Goal: Task Accomplishment & Management: Use online tool/utility

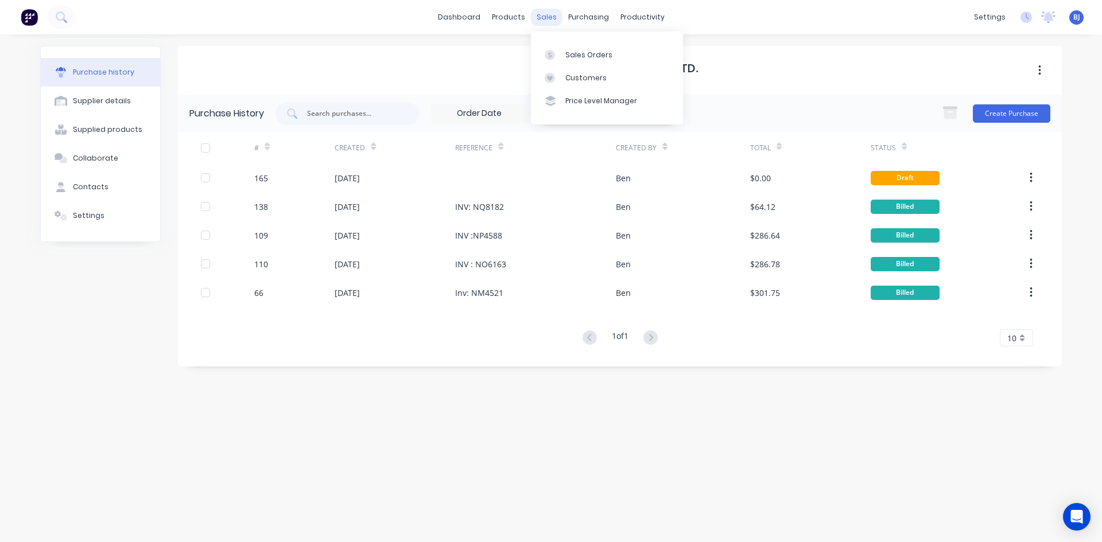
click at [545, 18] on div "sales" at bounding box center [547, 17] width 32 height 17
click at [554, 57] on icon at bounding box center [550, 55] width 10 height 10
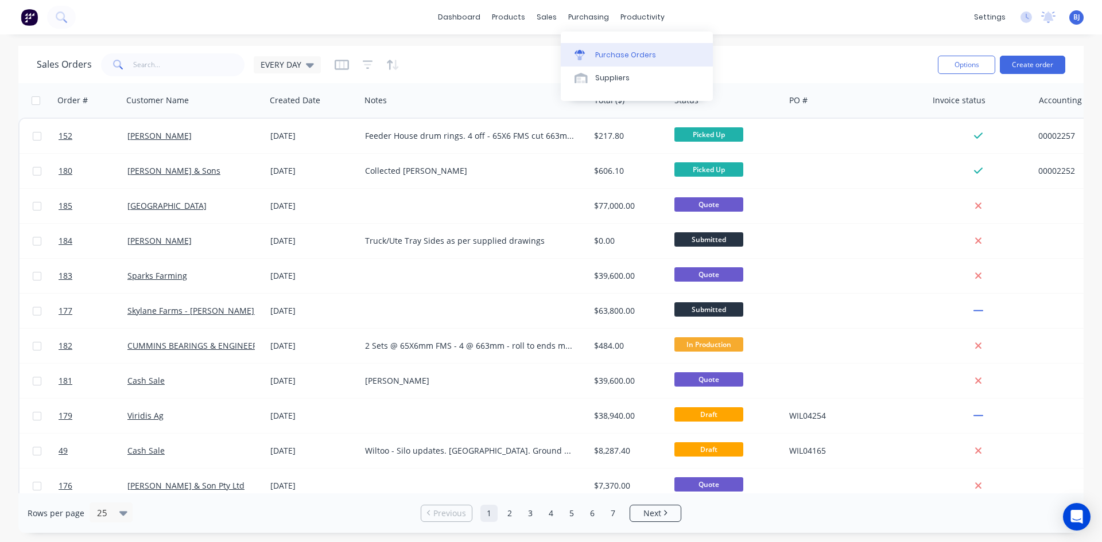
click at [588, 55] on div at bounding box center [582, 55] width 17 height 10
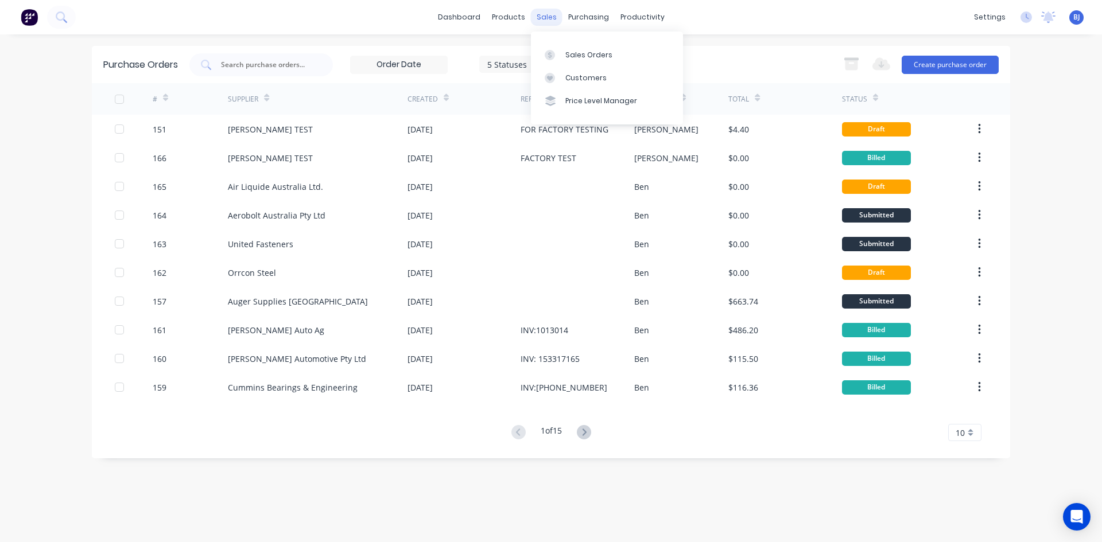
click at [541, 21] on div "sales" at bounding box center [547, 17] width 32 height 17
click at [625, 21] on div "productivity" at bounding box center [643, 17] width 56 height 17
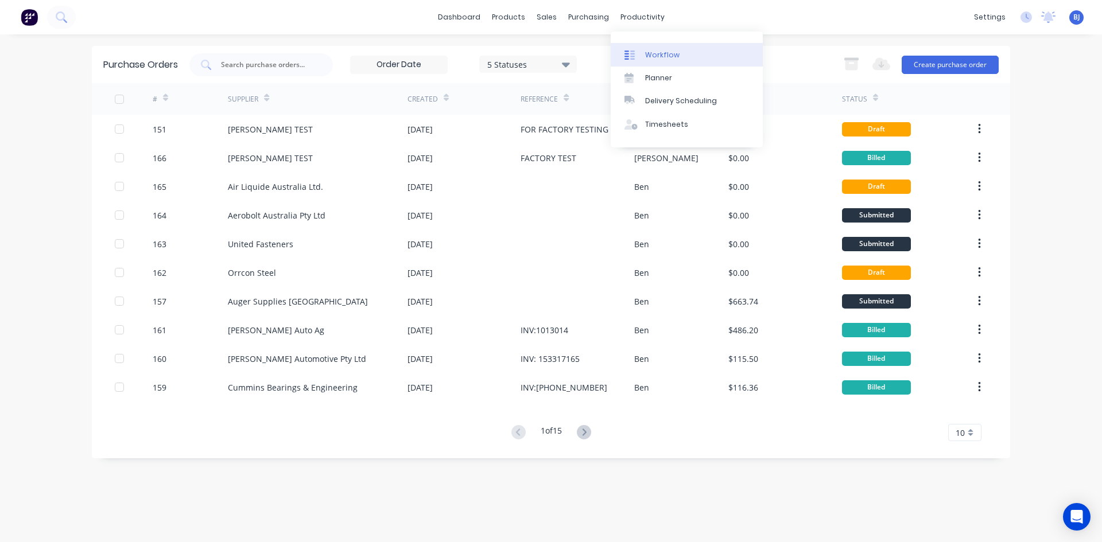
click at [626, 55] on icon at bounding box center [629, 55] width 10 height 10
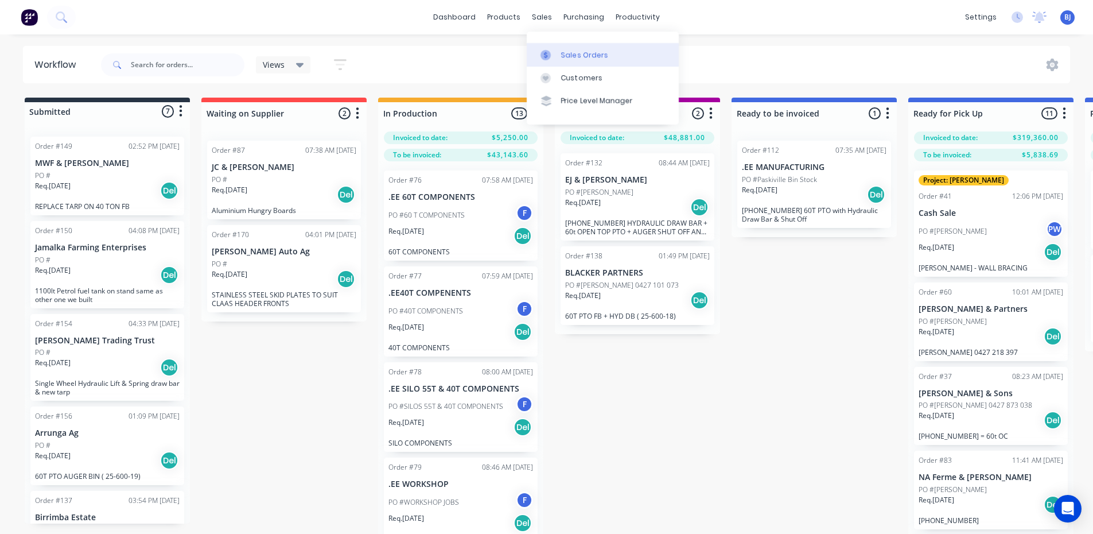
click at [545, 52] on icon at bounding box center [546, 55] width 10 height 10
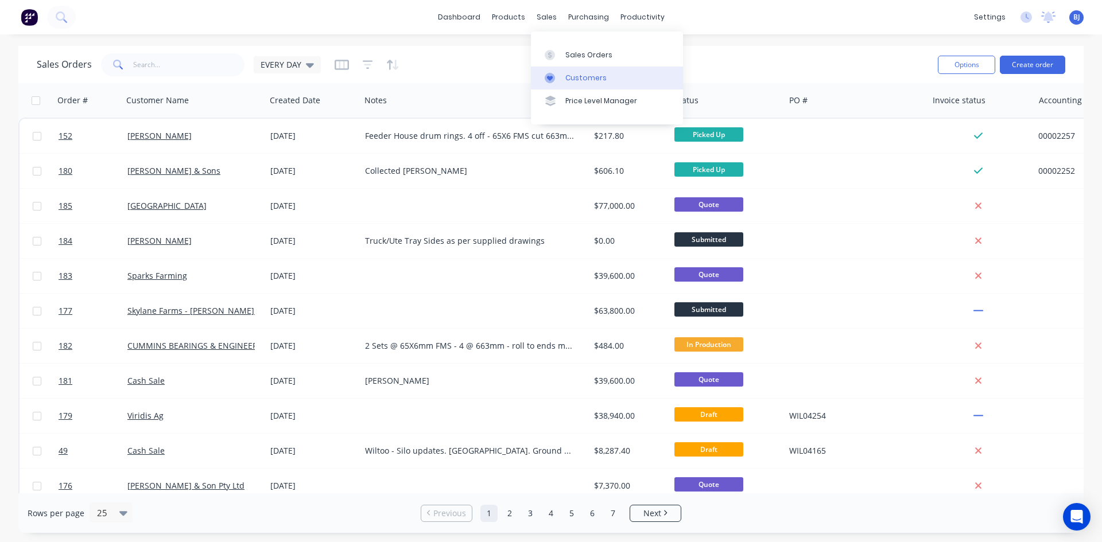
click at [552, 77] on icon at bounding box center [550, 78] width 6 height 5
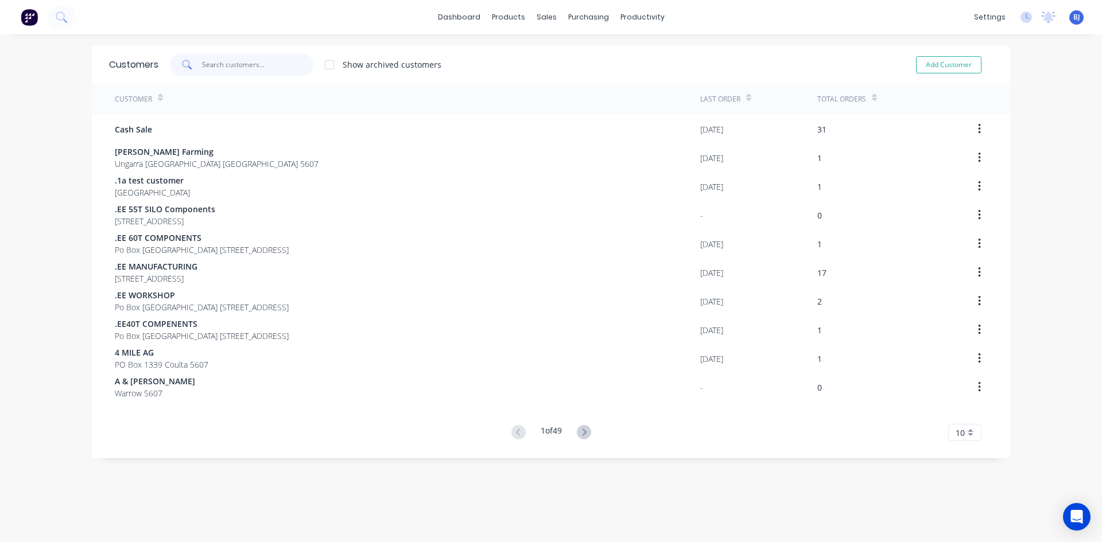
click at [215, 66] on input "text" at bounding box center [258, 64] width 112 height 23
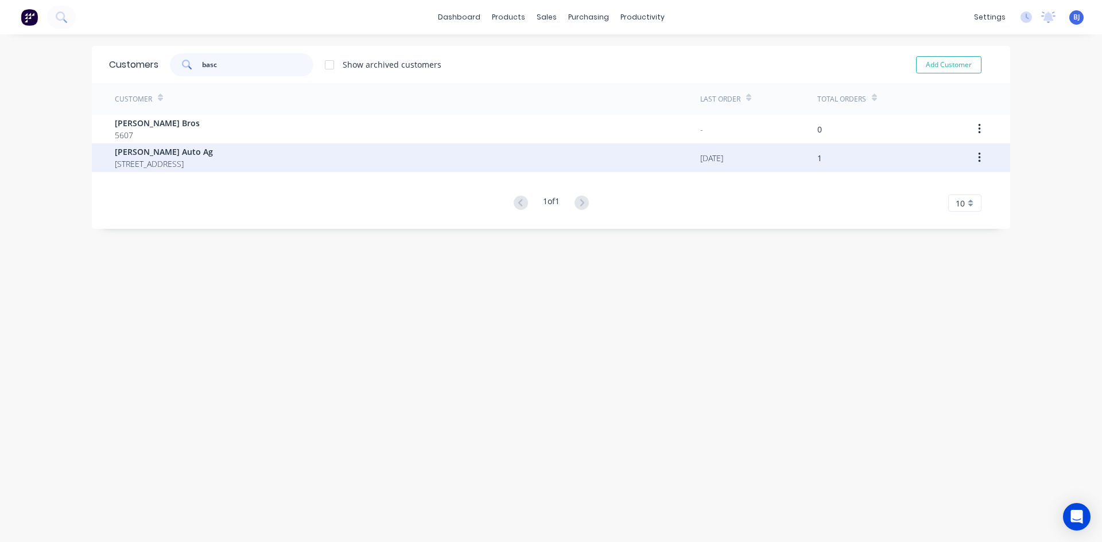
type input "basc"
click at [170, 153] on span "[PERSON_NAME] Auto Ag" at bounding box center [164, 152] width 98 height 12
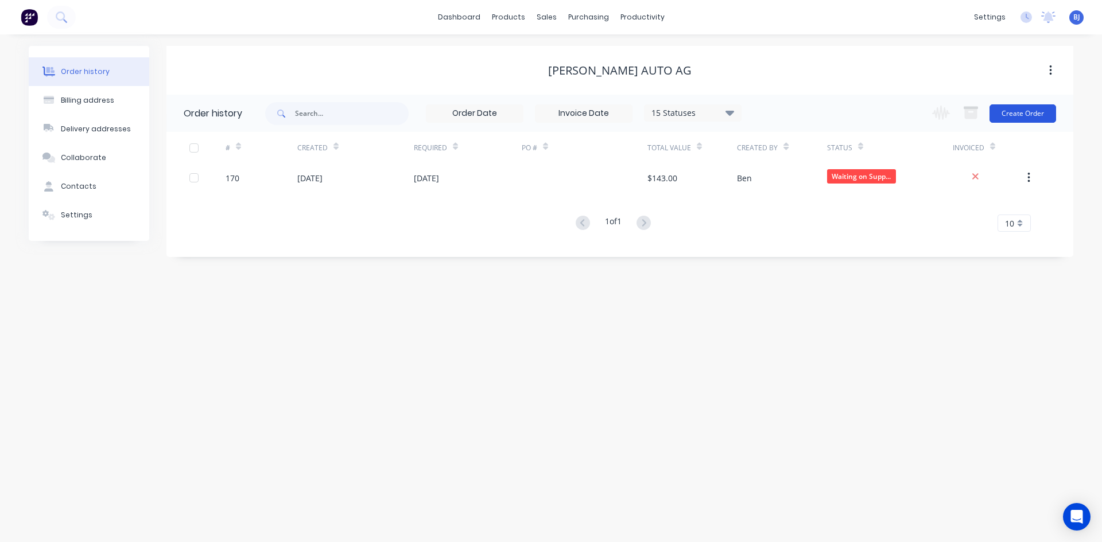
click at [1015, 111] on button "Create Order" at bounding box center [1022, 113] width 67 height 18
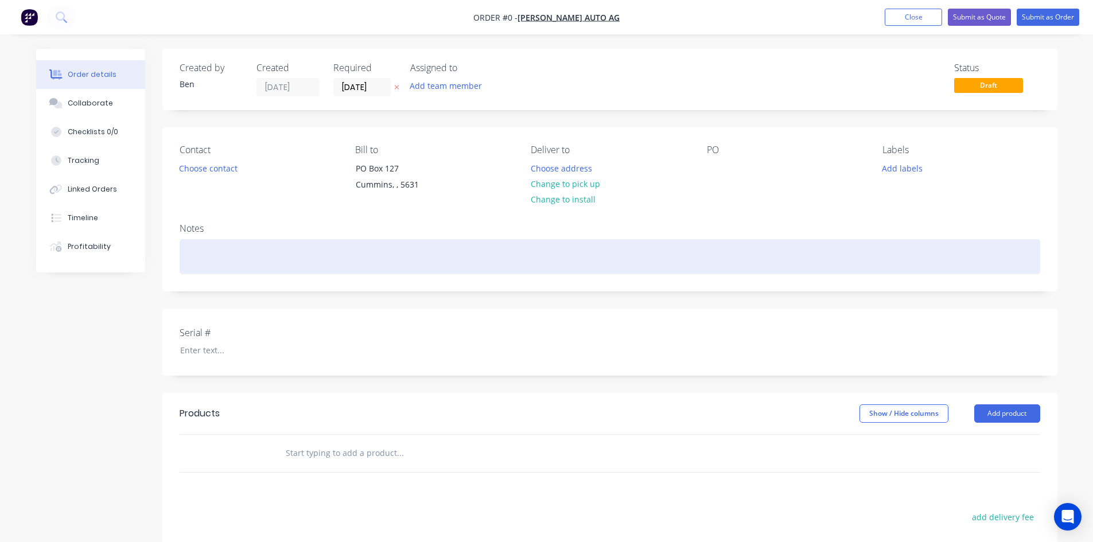
click at [190, 251] on div at bounding box center [610, 256] width 861 height 35
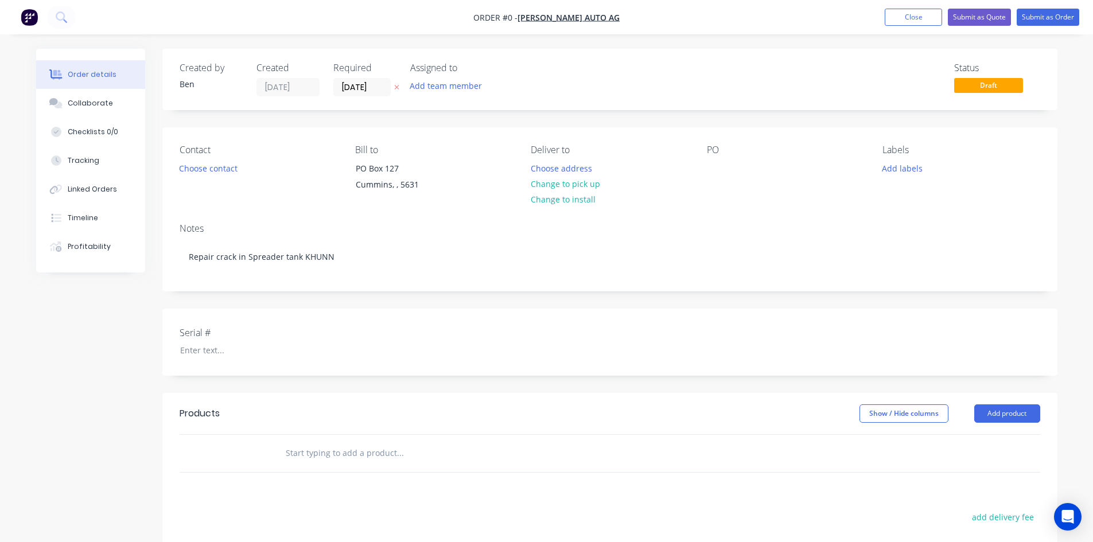
click at [293, 455] on div "Order details Collaborate Checklists 0/0 Tracking Linked Orders Timeline Profit…" at bounding box center [547, 395] width 1045 height 692
click at [293, 455] on input "text" at bounding box center [400, 453] width 230 height 23
click at [994, 409] on button "Add product" at bounding box center [1008, 414] width 66 height 18
click at [958, 440] on div "Product catalogue" at bounding box center [986, 442] width 88 height 17
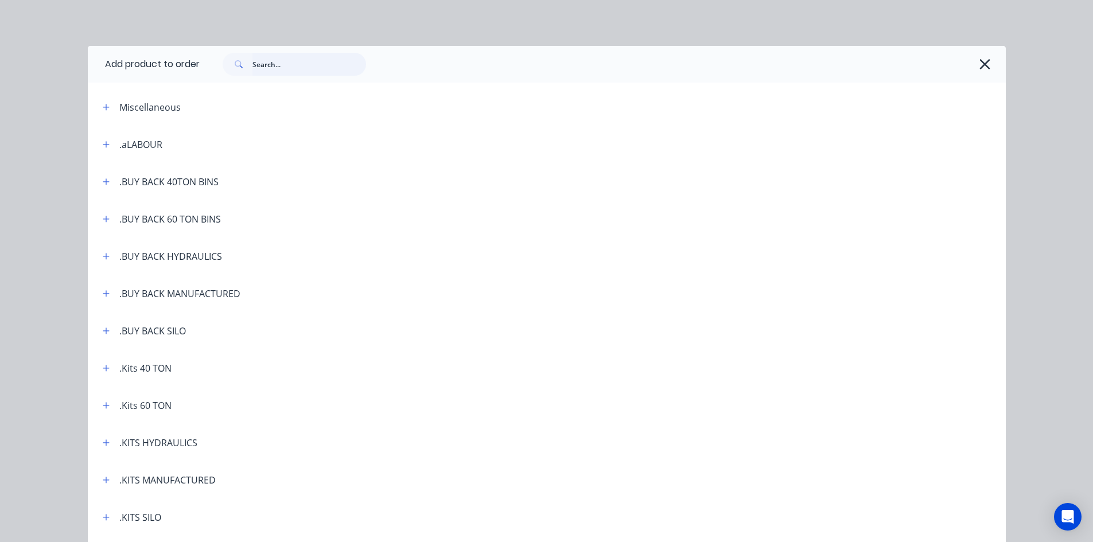
click at [266, 63] on input "text" at bounding box center [310, 64] width 114 height 23
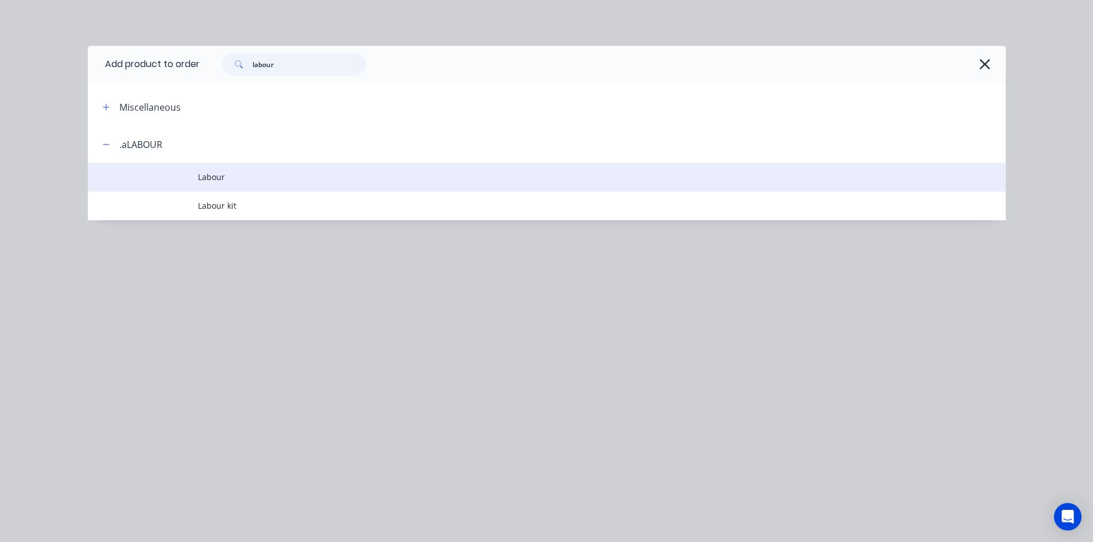
type input "labour"
click at [213, 176] on span "Labour" at bounding box center [521, 177] width 646 height 12
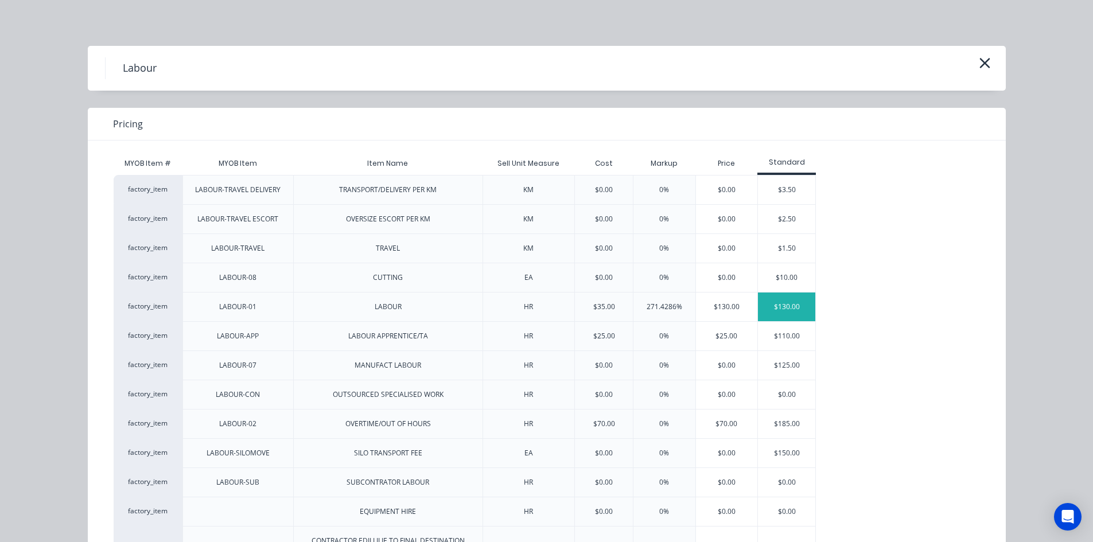
click at [780, 305] on div "$130.00" at bounding box center [786, 307] width 57 height 29
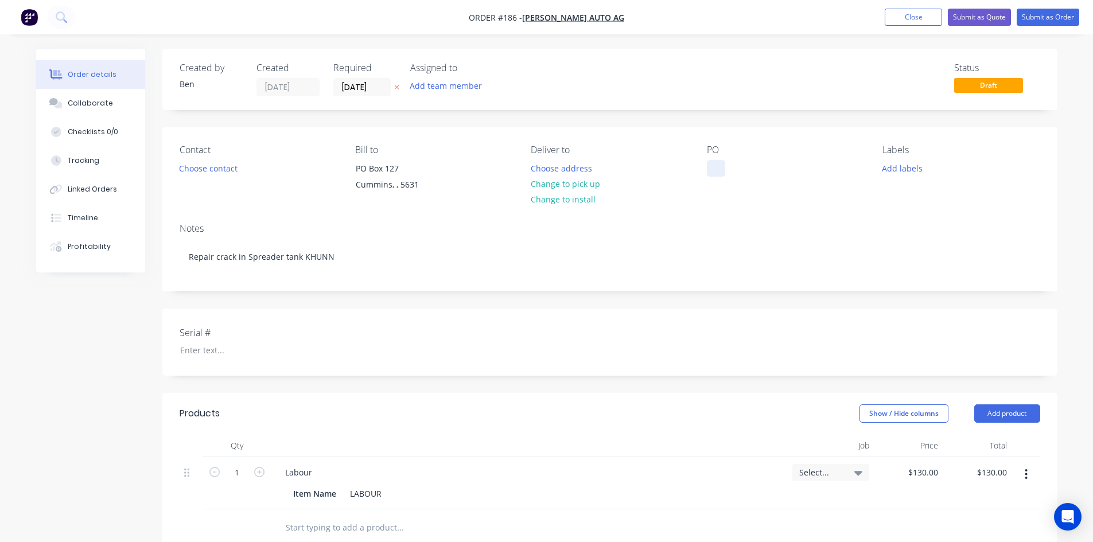
click at [708, 164] on div at bounding box center [716, 168] width 18 height 17
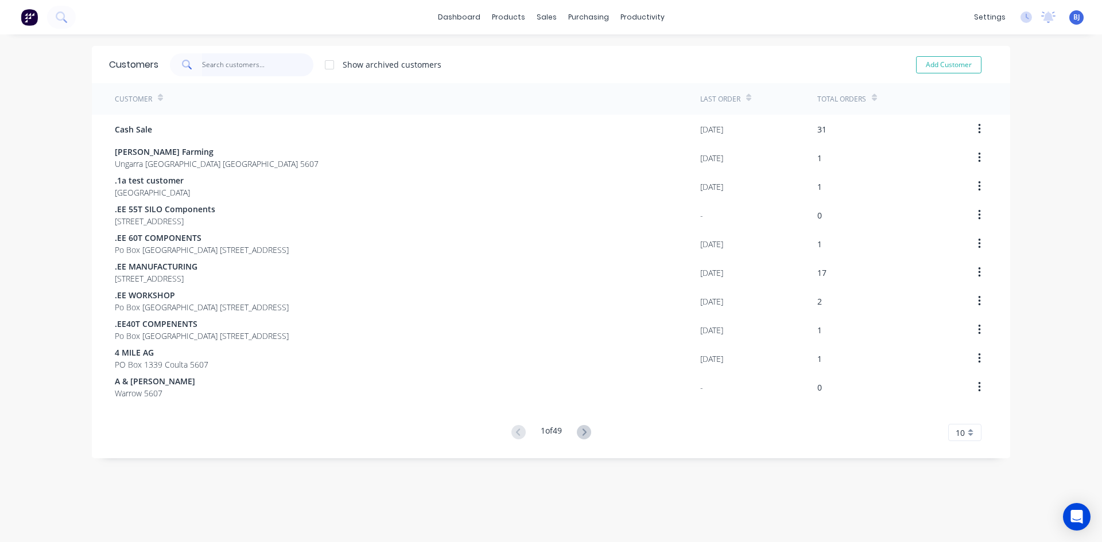
click at [208, 61] on input "text" at bounding box center [258, 64] width 112 height 23
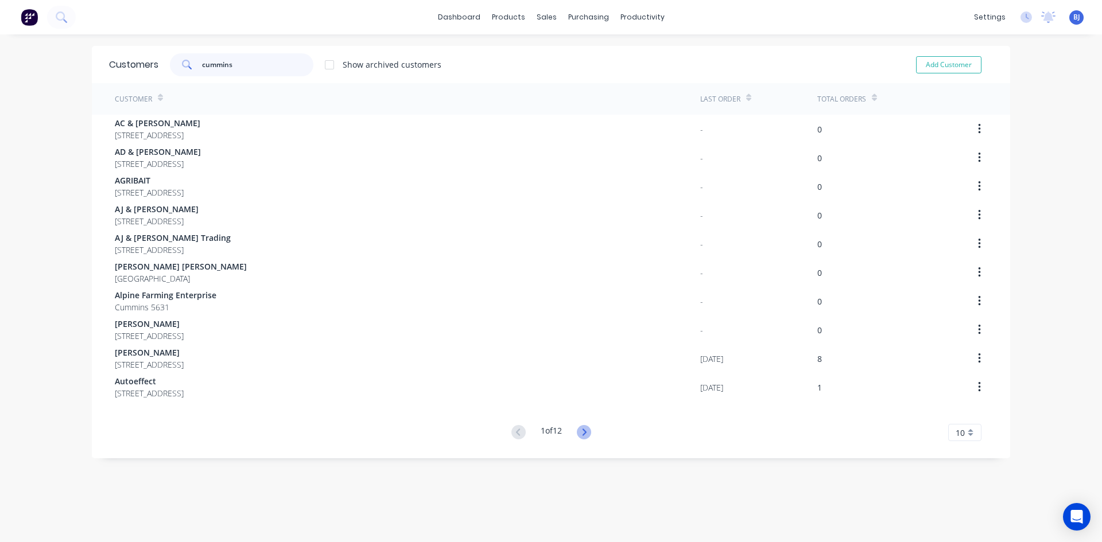
type input "cummins"
click at [584, 430] on icon at bounding box center [584, 432] width 14 height 14
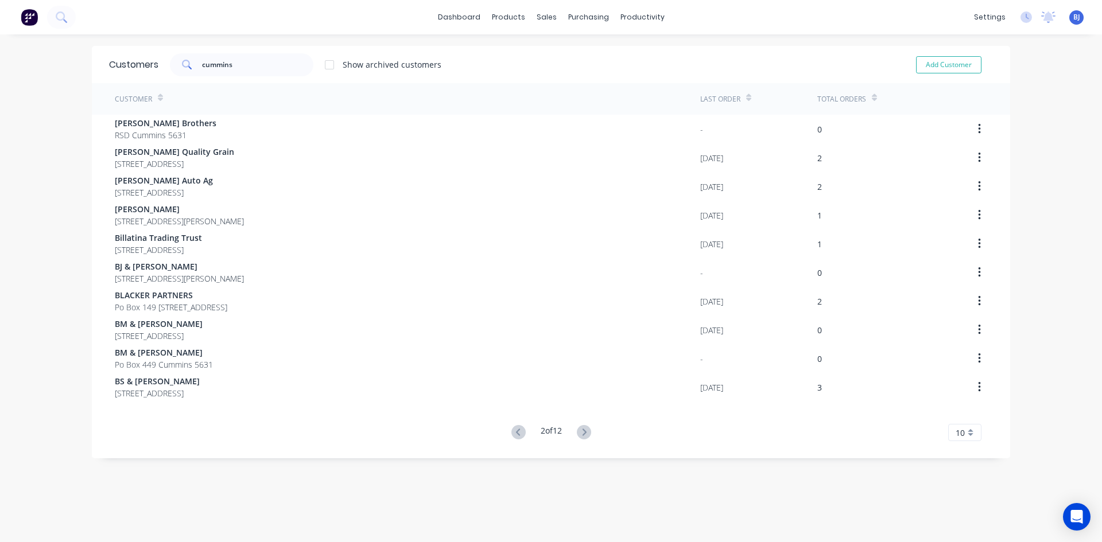
click at [584, 430] on icon at bounding box center [584, 432] width 14 height 14
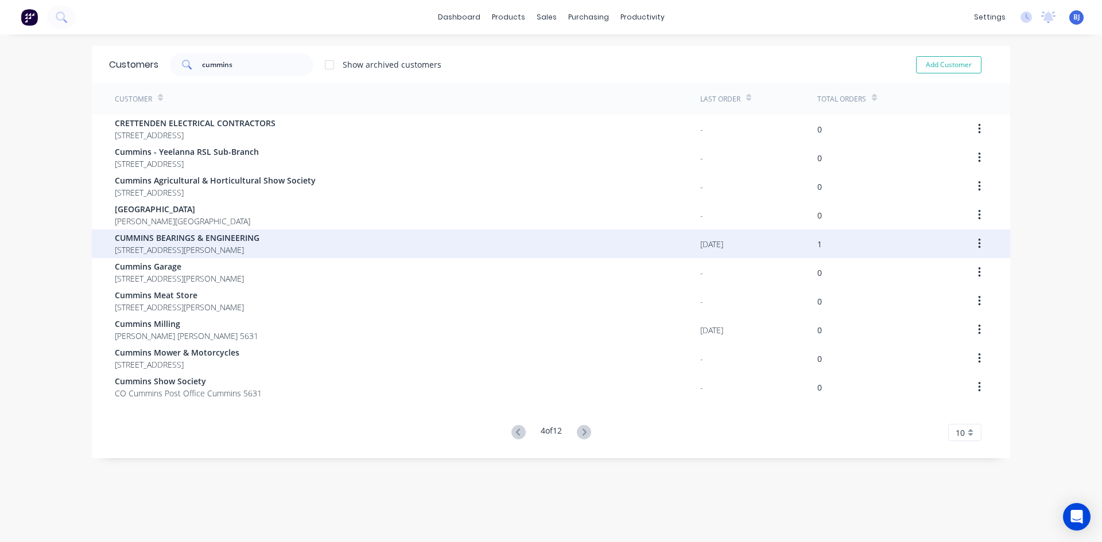
click at [147, 240] on span "CUMMINS BEARINGS & ENGINEERING" at bounding box center [187, 238] width 145 height 12
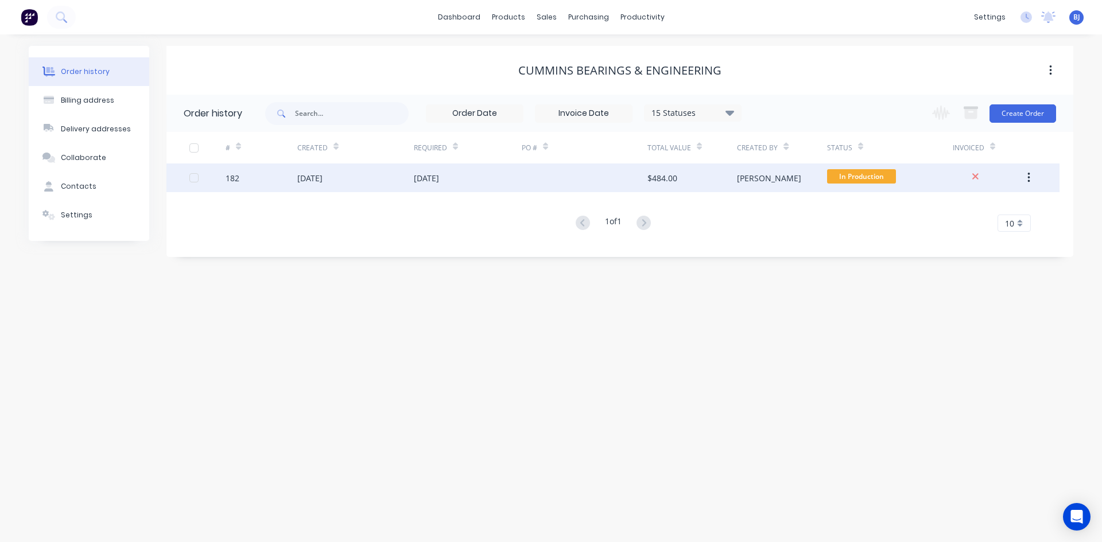
click at [439, 175] on div "[DATE]" at bounding box center [426, 178] width 25 height 12
